Goal: Information Seeking & Learning: Learn about a topic

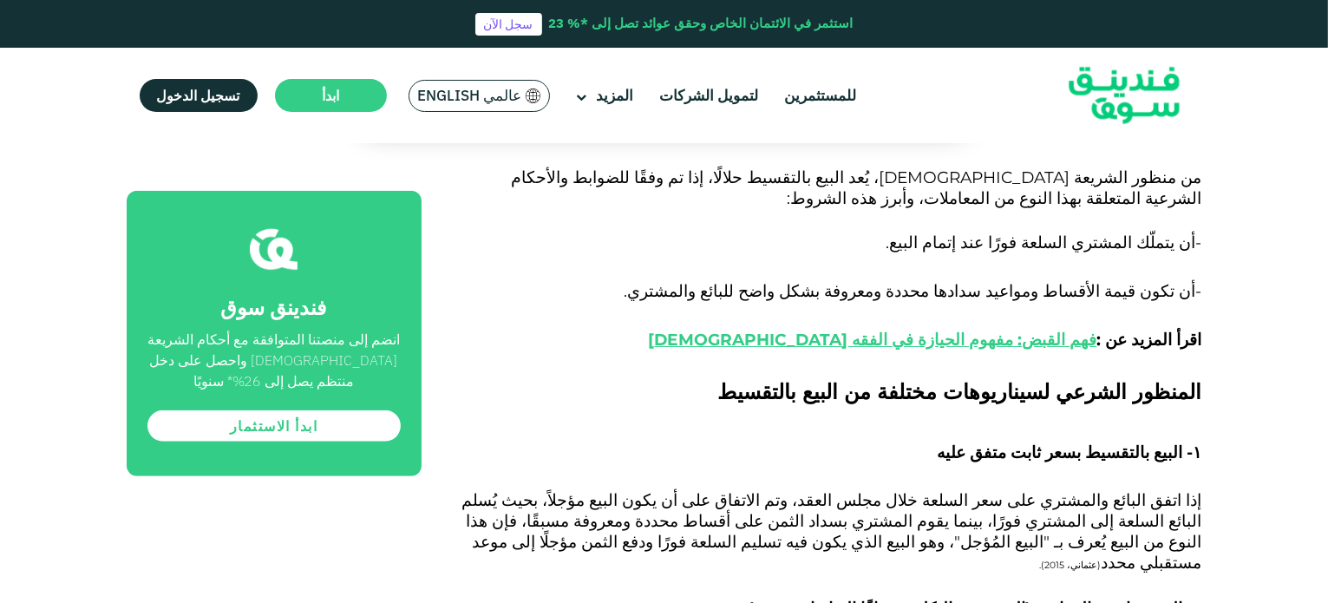
scroll to position [1344, 0]
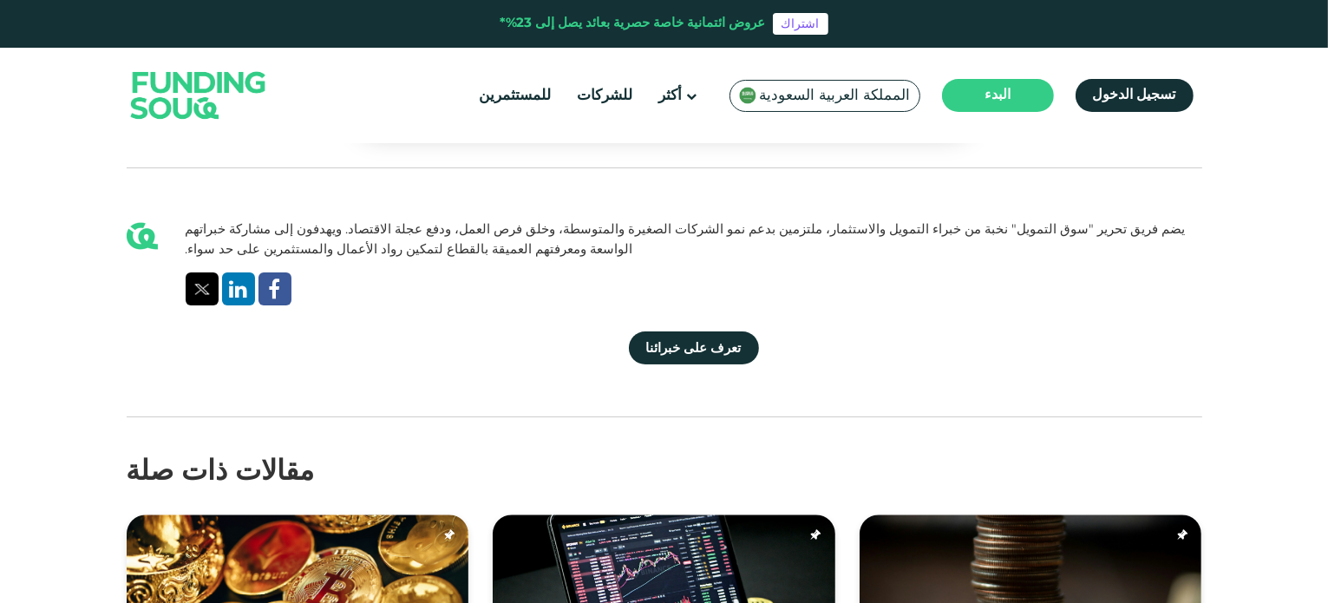
scroll to position [3808, 0]
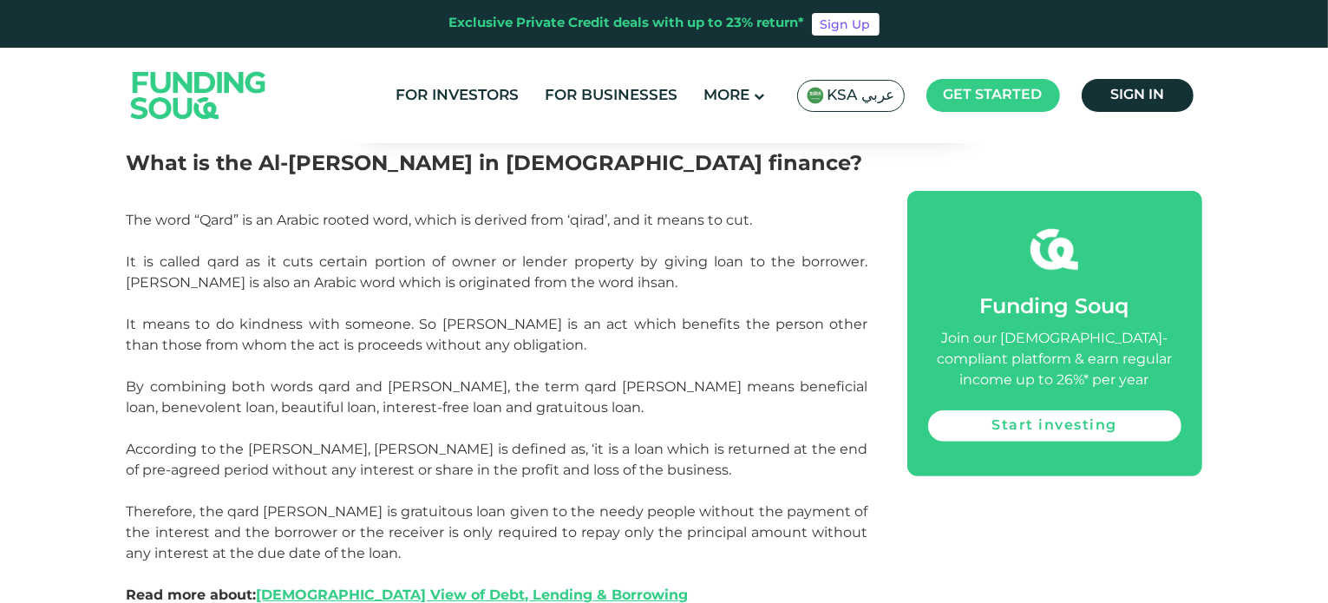
scroll to position [780, 0]
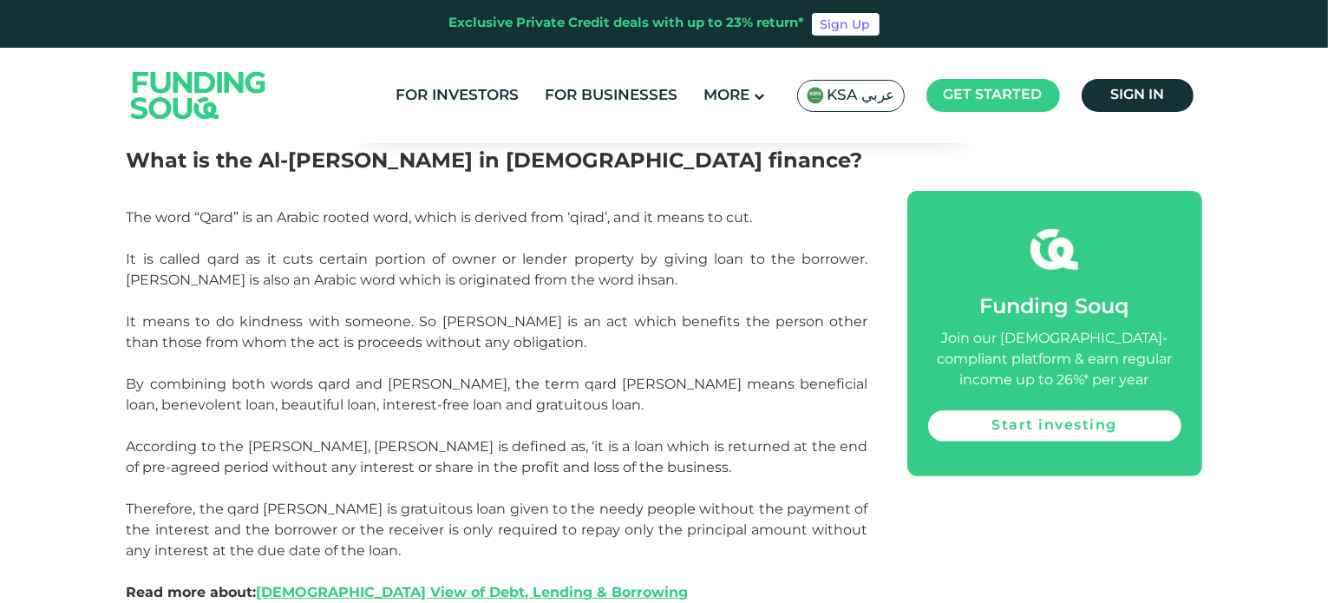
click at [584, 360] on p "The word “Qard” is an Arabic rooted word, which is derived from ‘qirad’, and it…" at bounding box center [497, 394] width 741 height 375
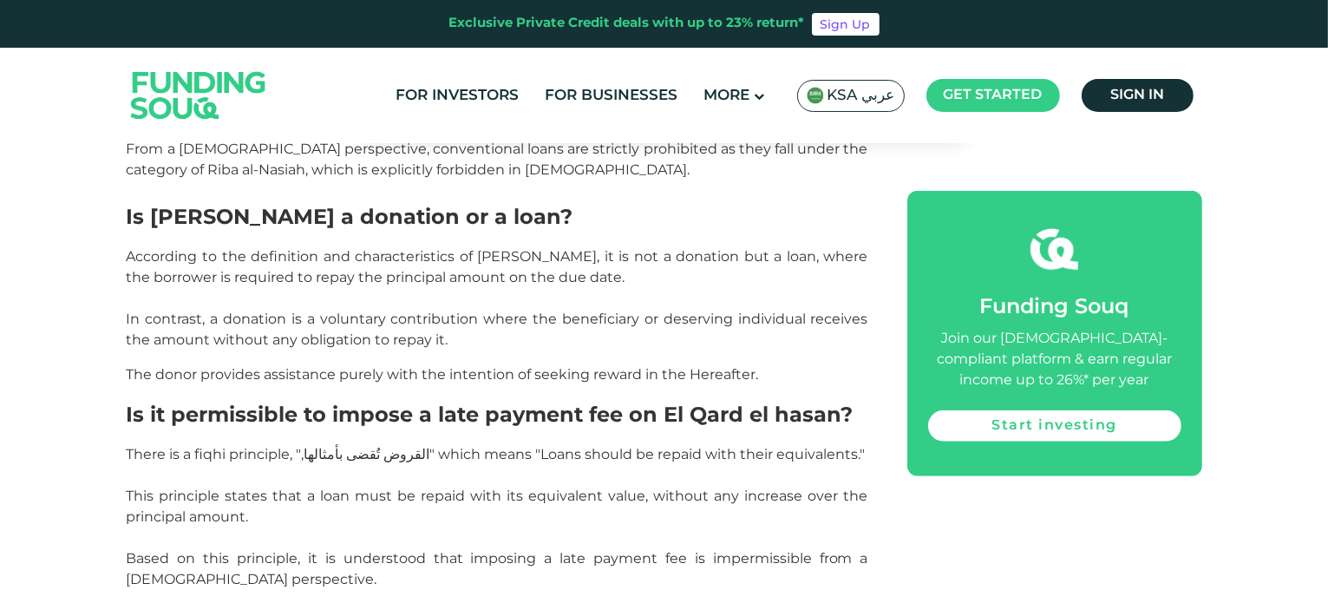
scroll to position [1561, 0]
